Goal: Task Accomplishment & Management: Use online tool/utility

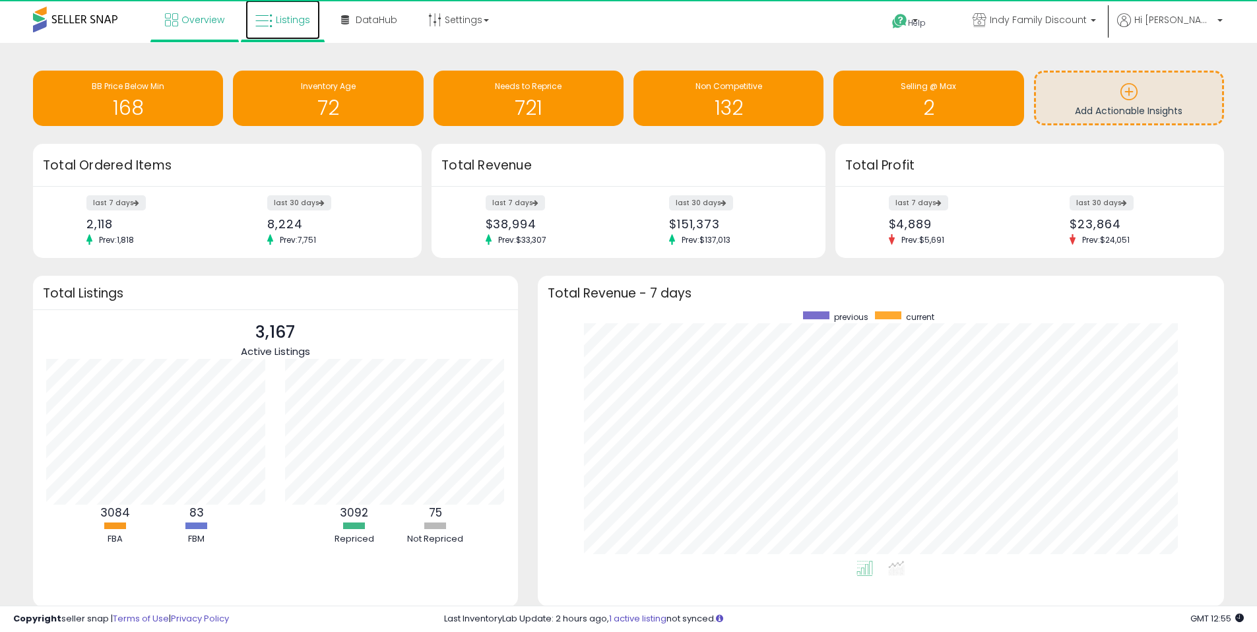
click at [287, 22] on span "Listings" at bounding box center [293, 19] width 34 height 13
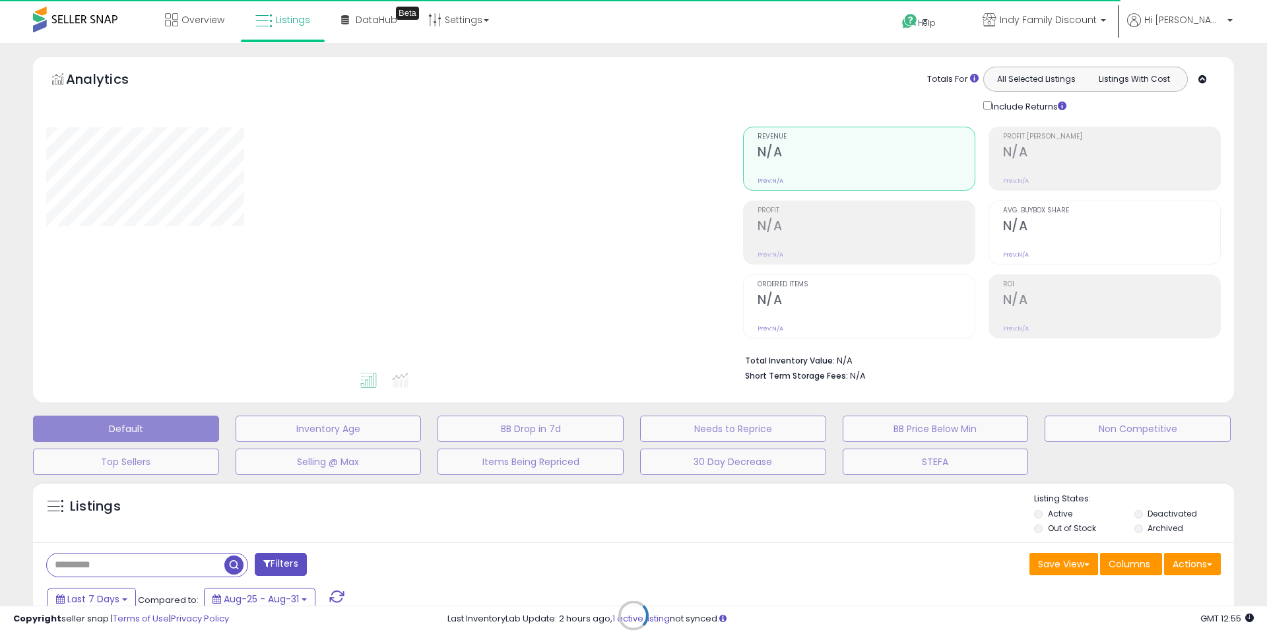
click at [1204, 561] on div "Retrieving listings data.." at bounding box center [633, 625] width 1220 height 301
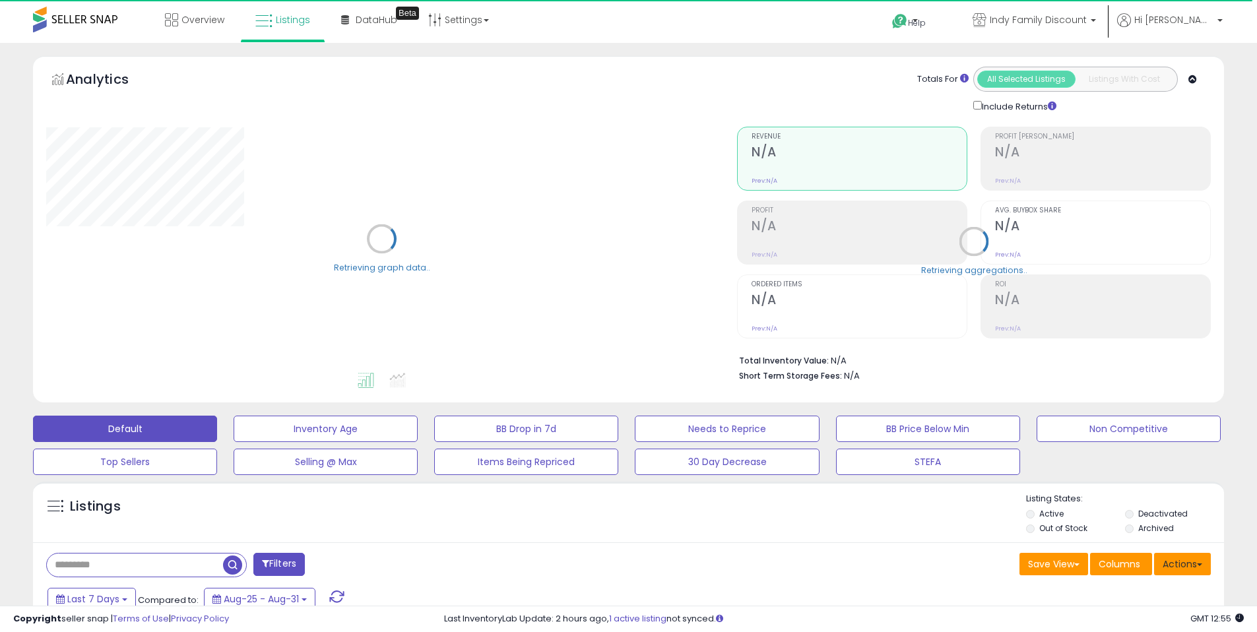
click at [1205, 566] on button "Actions" at bounding box center [1182, 564] width 57 height 22
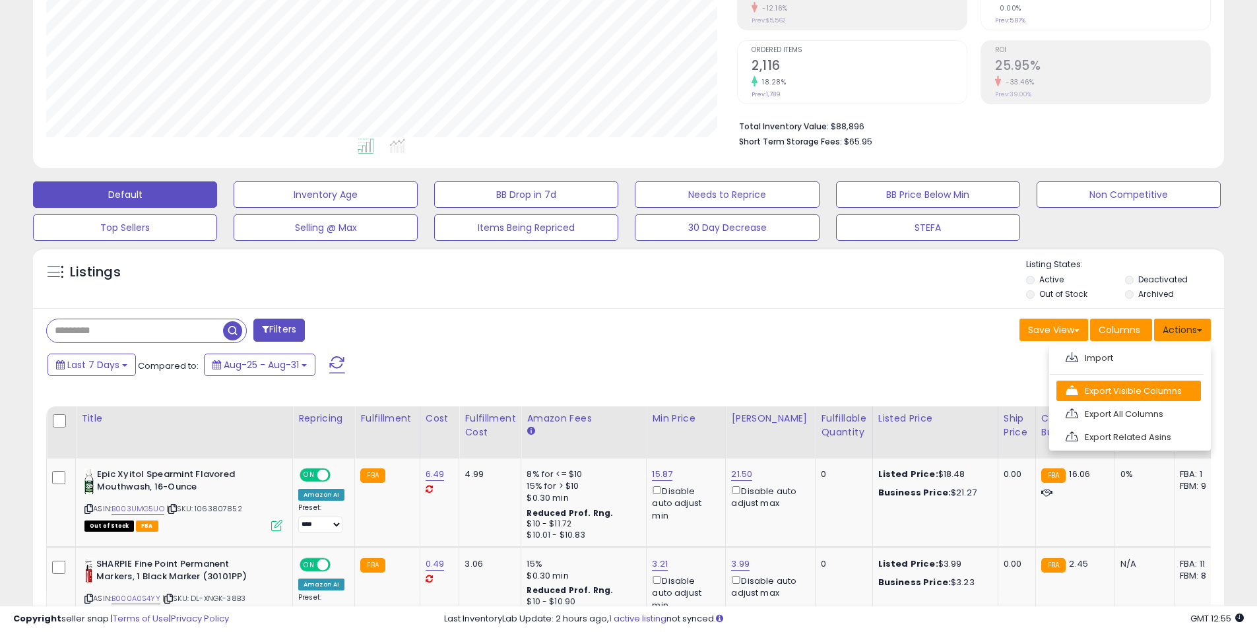
scroll to position [270, 691]
click at [1100, 418] on link "Export All Columns" at bounding box center [1128, 414] width 144 height 20
